Goal: Information Seeking & Learning: Learn about a topic

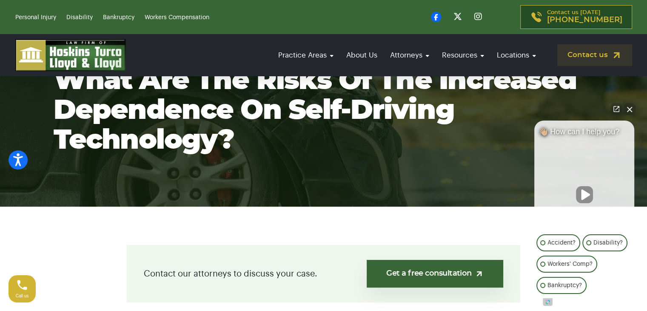
scroll to position [62, 0]
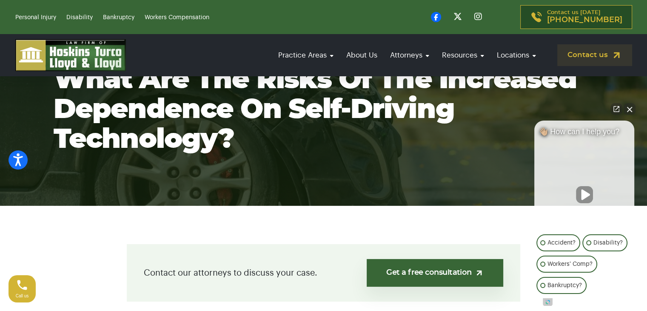
click at [630, 105] on button "Close Intaker Chat Widget" at bounding box center [630, 109] width 12 height 12
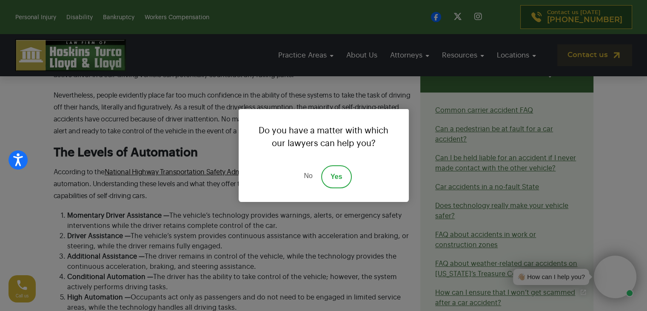
scroll to position [610, 0]
click at [306, 175] on link "No" at bounding box center [308, 176] width 26 height 23
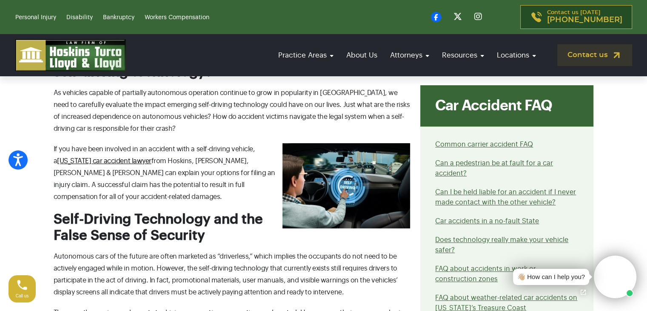
scroll to position [336, 0]
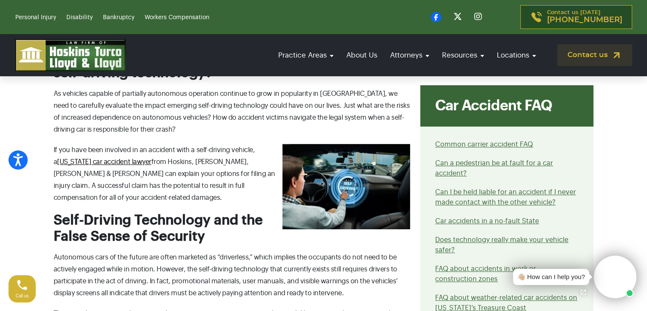
click at [157, 117] on p "As vehicles capable of partially autonomous operation continue to grow in popul…" at bounding box center [232, 112] width 357 height 48
click at [149, 118] on p "As vehicles capable of partially autonomous operation continue to grow in popul…" at bounding box center [232, 112] width 357 height 48
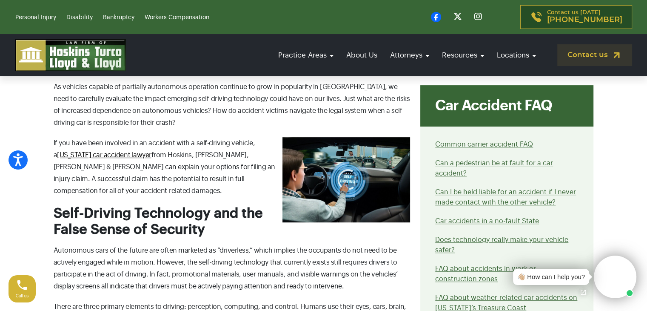
scroll to position [344, 0]
click at [233, 164] on p "If you have been involved in an accident with a self-driving vehicle, a Florida…" at bounding box center [232, 167] width 357 height 60
click at [264, 164] on p "If you have been involved in an accident with a self-driving vehicle, a Florida…" at bounding box center [232, 167] width 357 height 60
click at [251, 205] on h2 "Self-Driving Technology and the False Sense of Security" at bounding box center [232, 221] width 357 height 33
click at [268, 173] on p "If you have been involved in an accident with a self-driving vehicle, a Florida…" at bounding box center [232, 167] width 357 height 60
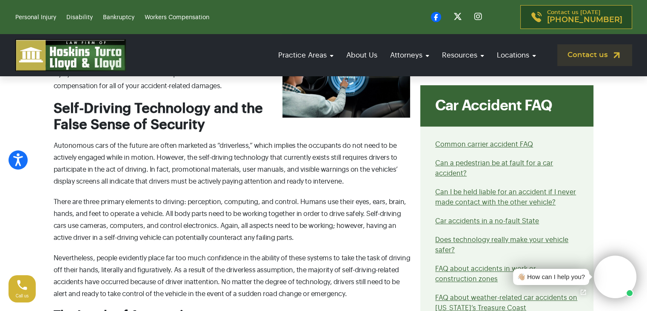
scroll to position [448, 0]
click at [150, 145] on p "Autonomous cars of the future are often marketed as “driverless,” which implies…" at bounding box center [232, 164] width 357 height 48
click at [163, 143] on p "Autonomous cars of the future are often marketed as “driverless,” which implies…" at bounding box center [232, 164] width 357 height 48
click at [186, 146] on p "Autonomous cars of the future are often marketed as “driverless,” which implies…" at bounding box center [232, 164] width 357 height 48
click at [172, 145] on p "Autonomous cars of the future are often marketed as “driverless,” which implies…" at bounding box center [232, 164] width 357 height 48
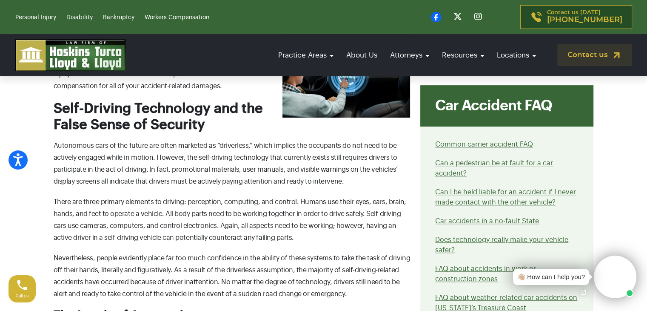
click at [162, 145] on p "Autonomous cars of the future are often marketed as “driverless,” which implies…" at bounding box center [232, 164] width 357 height 48
click at [157, 145] on p "Autonomous cars of the future are often marketed as “driverless,” which implies…" at bounding box center [232, 164] width 357 height 48
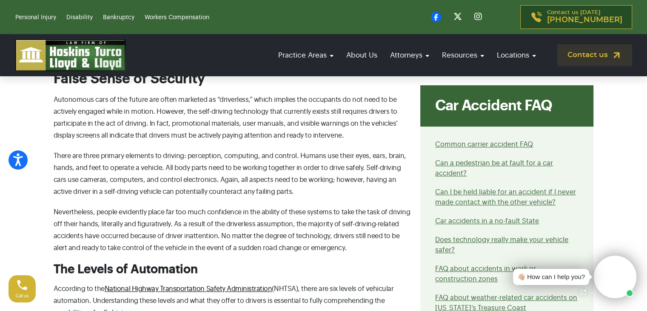
scroll to position [496, 0]
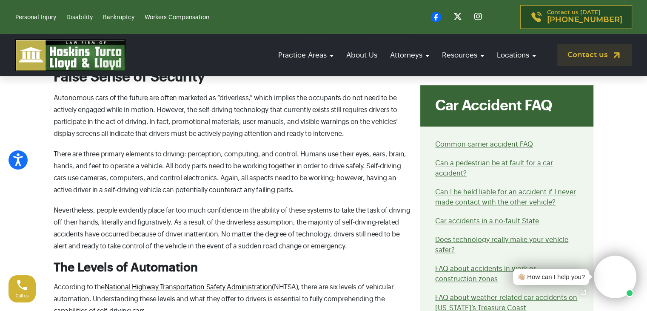
click at [225, 108] on p "Autonomous cars of the future are often marketed as “driverless,” which implies…" at bounding box center [232, 116] width 357 height 48
click at [215, 108] on p "Autonomous cars of the future are often marketed as “driverless,” which implies…" at bounding box center [232, 116] width 357 height 48
click at [190, 109] on p "Autonomous cars of the future are often marketed as “driverless,” which implies…" at bounding box center [232, 116] width 357 height 48
click at [184, 110] on p "Autonomous cars of the future are often marketed as “driverless,” which implies…" at bounding box center [232, 116] width 357 height 48
click at [174, 110] on p "Autonomous cars of the future are often marketed as “driverless,” which implies…" at bounding box center [232, 116] width 357 height 48
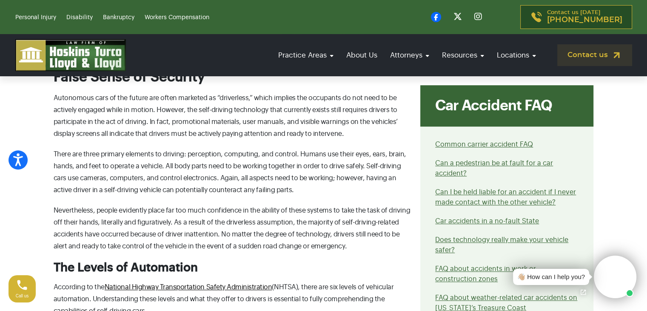
click at [155, 108] on p "Autonomous cars of the future are often marketed as “driverless,” which implies…" at bounding box center [232, 116] width 357 height 48
click at [150, 108] on p "Autonomous cars of the future are often marketed as “driverless,” which implies…" at bounding box center [232, 116] width 357 height 48
click at [136, 109] on p "Autonomous cars of the future are often marketed as “driverless,” which implies…" at bounding box center [232, 116] width 357 height 48
click at [117, 109] on p "Autonomous cars of the future are often marketed as “driverless,” which implies…" at bounding box center [232, 116] width 357 height 48
click at [78, 106] on p "Autonomous cars of the future are often marketed as “driverless,” which implies…" at bounding box center [232, 116] width 357 height 48
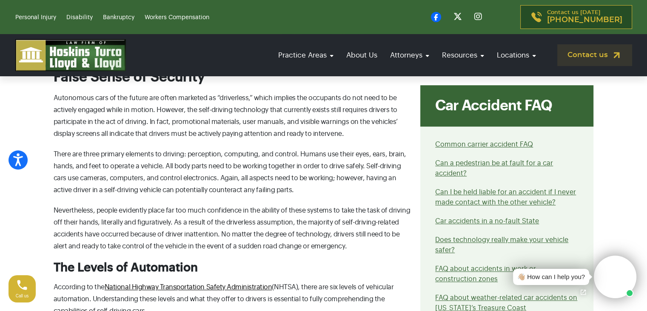
click at [64, 109] on p "Autonomous cars of the future are often marketed as “driverless,” which implies…" at bounding box center [232, 116] width 357 height 48
click at [58, 109] on p "Autonomous cars of the future are often marketed as “driverless,” which implies…" at bounding box center [232, 116] width 357 height 48
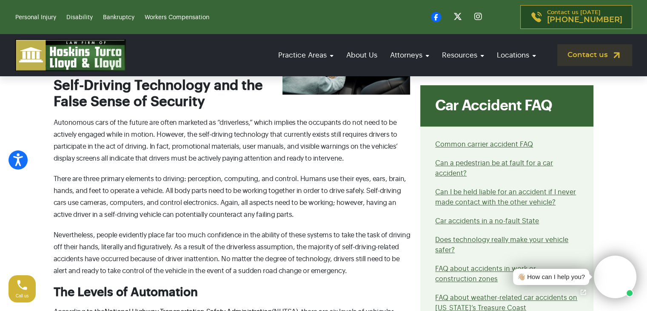
scroll to position [473, 0]
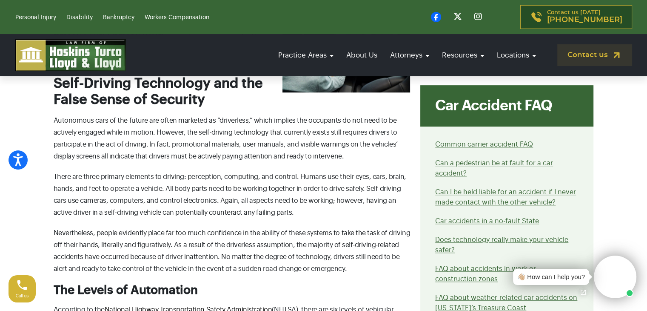
click at [182, 129] on p "Autonomous cars of the future are often marketed as “driverless,” which implies…" at bounding box center [232, 139] width 357 height 48
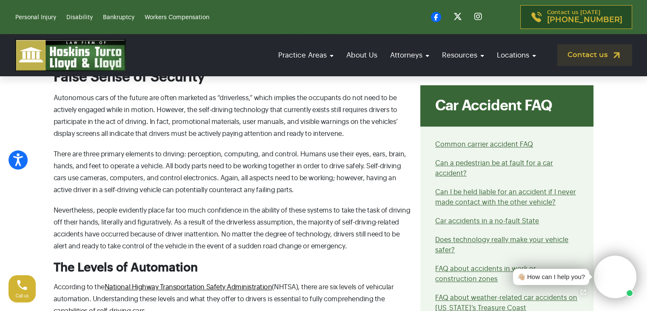
scroll to position [496, 0]
